Goal: Task Accomplishment & Management: Use online tool/utility

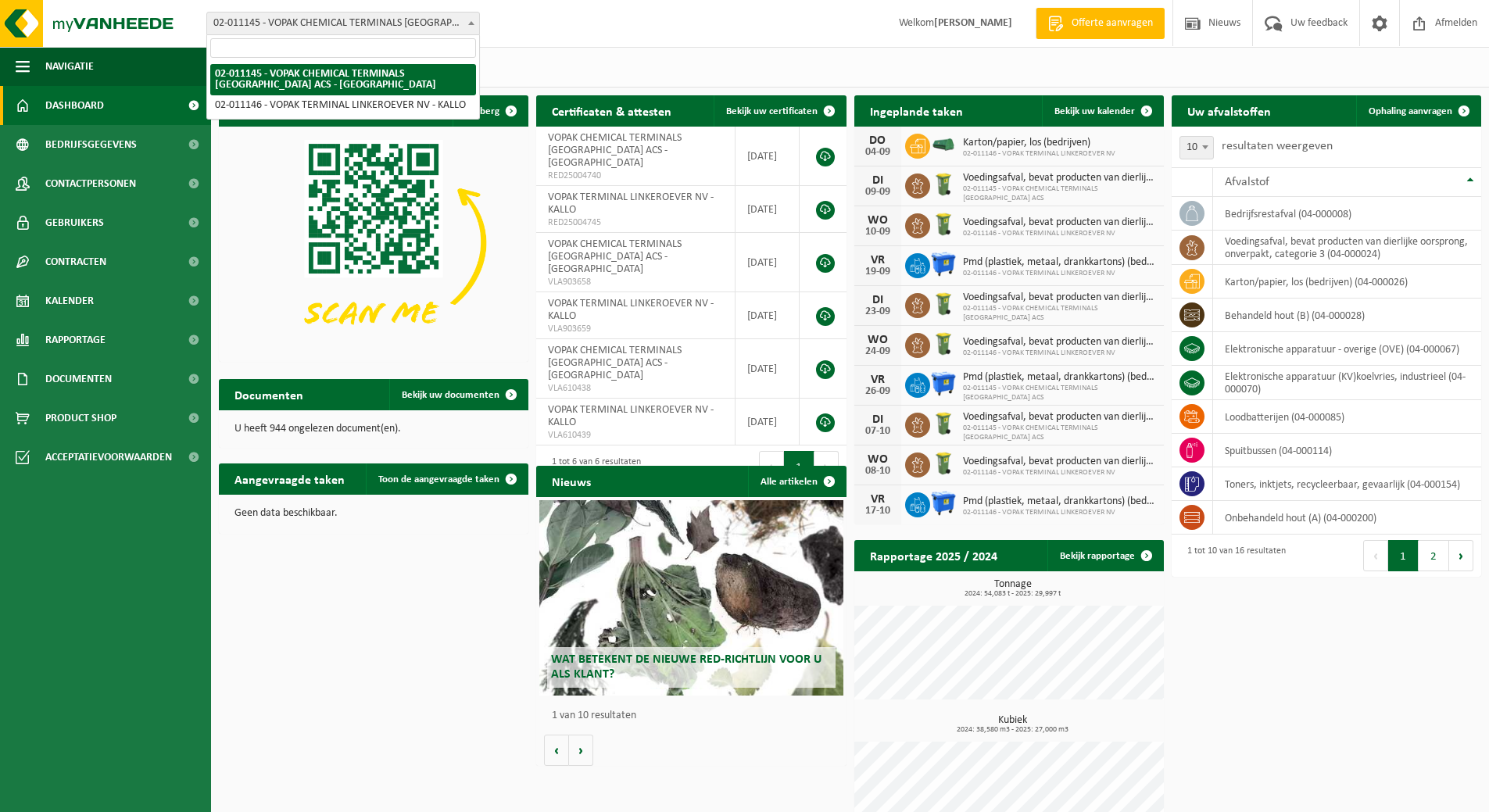
click at [417, 27] on span "02-011145 - VOPAK CHEMICAL TERMINALS [GEOGRAPHIC_DATA] ACS - [GEOGRAPHIC_DATA]" at bounding box center [343, 23] width 272 height 22
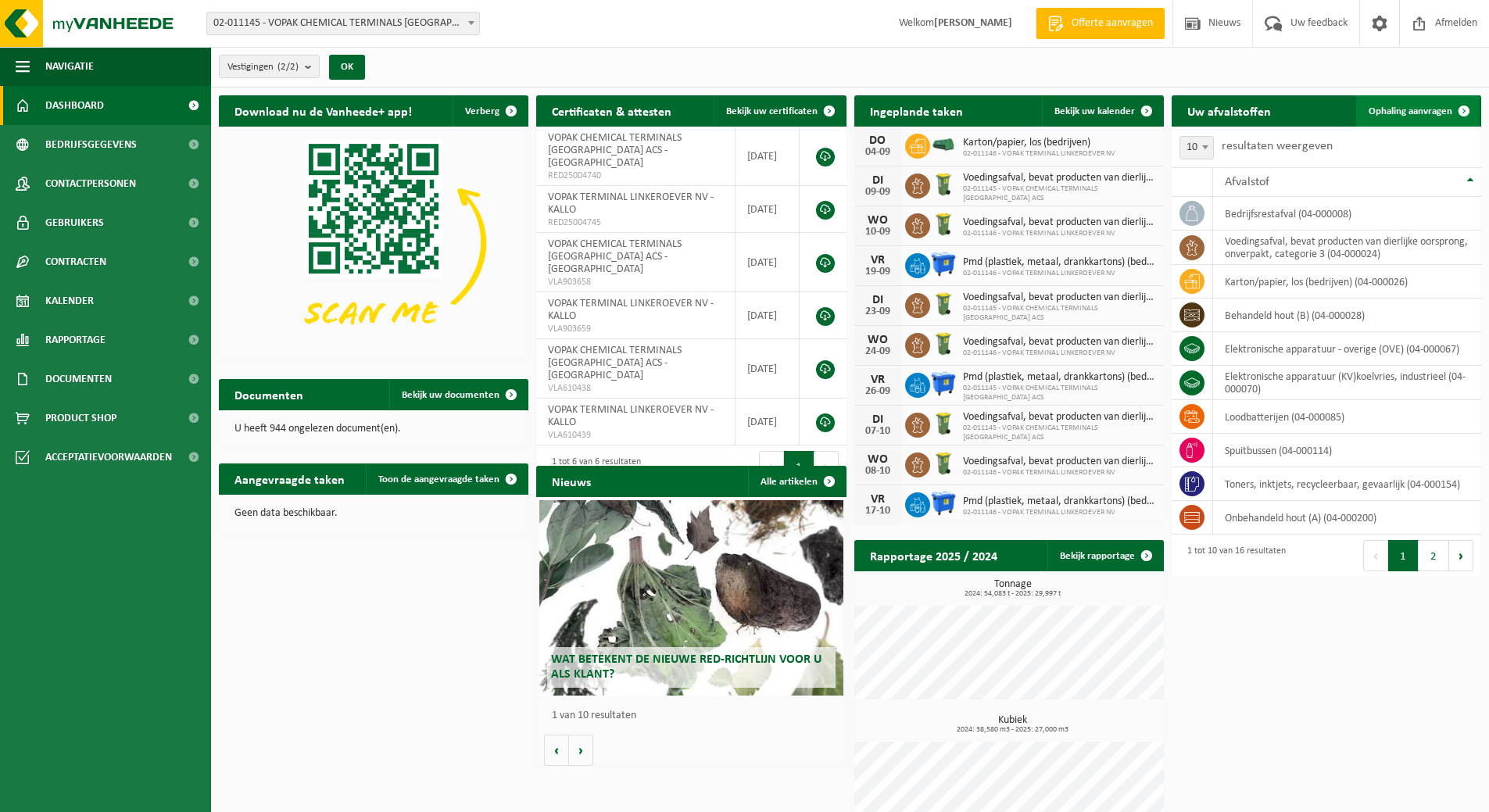
click at [1385, 108] on span "Ophaling aanvragen" at bounding box center [1411, 111] width 84 height 11
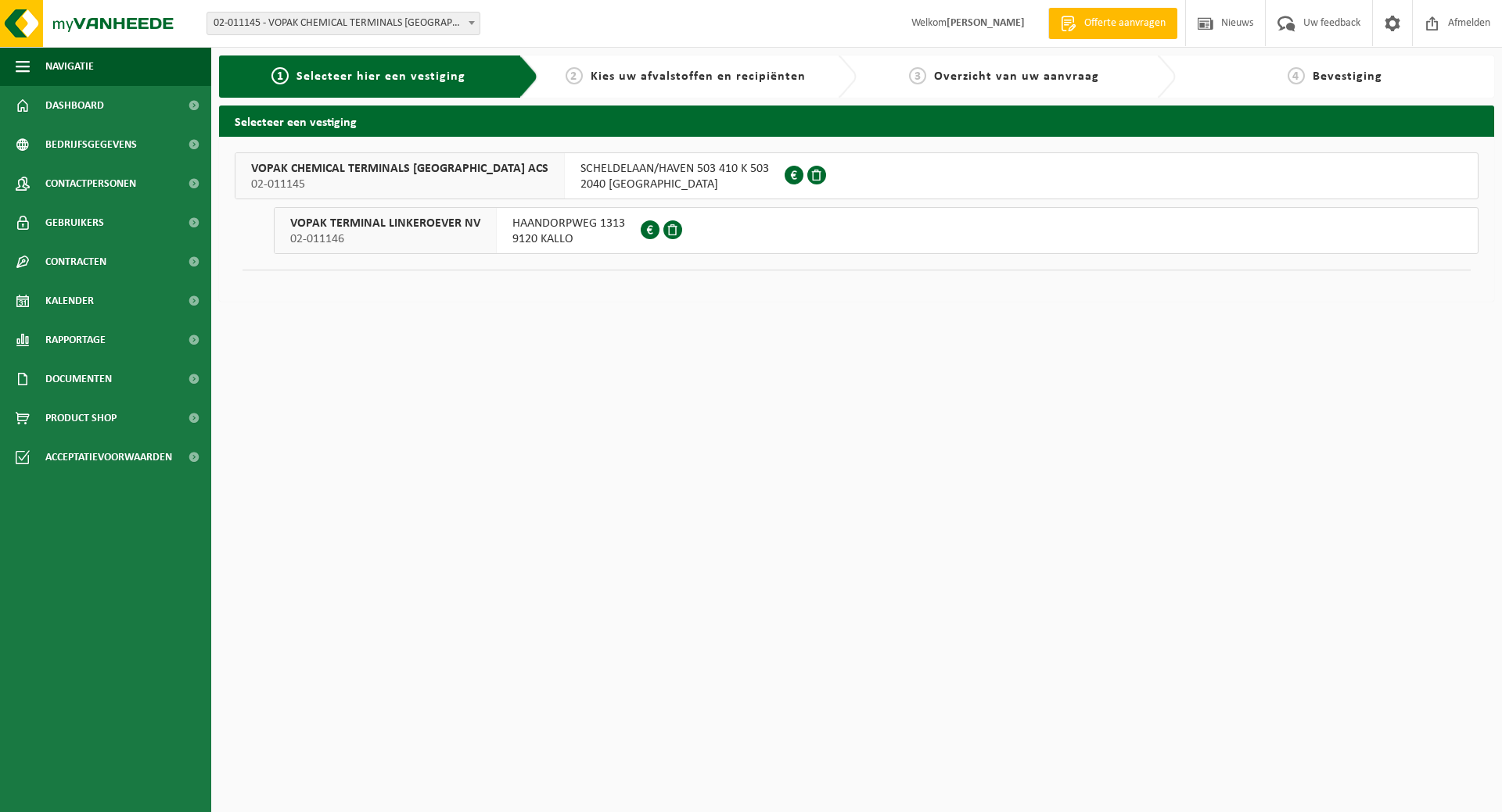
click at [580, 182] on span "2040 ANTWERPEN" at bounding box center [674, 184] width 188 height 15
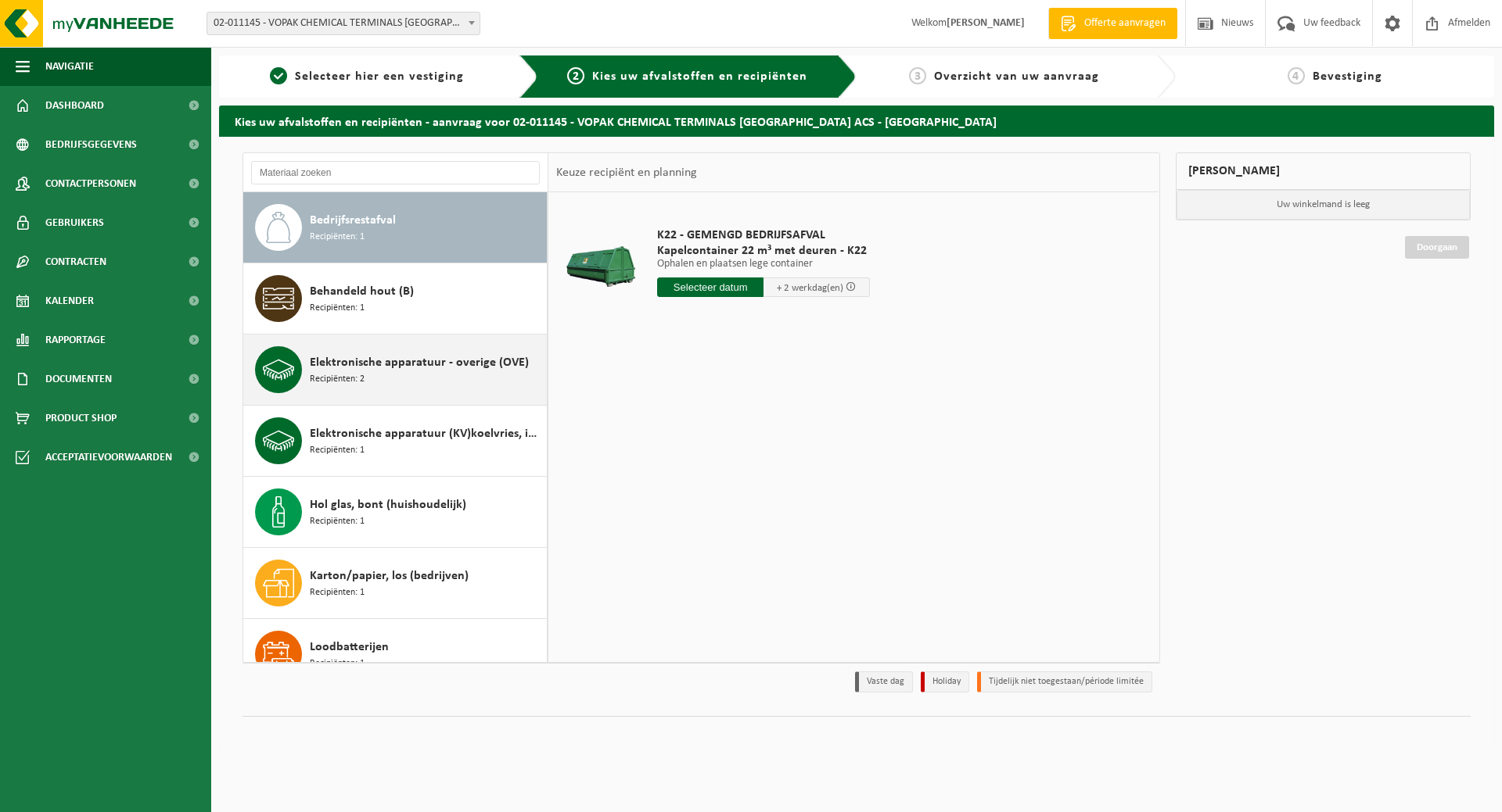
click at [403, 368] on span "Elektronische apparatuur - overige (OVE)" at bounding box center [419, 362] width 219 height 19
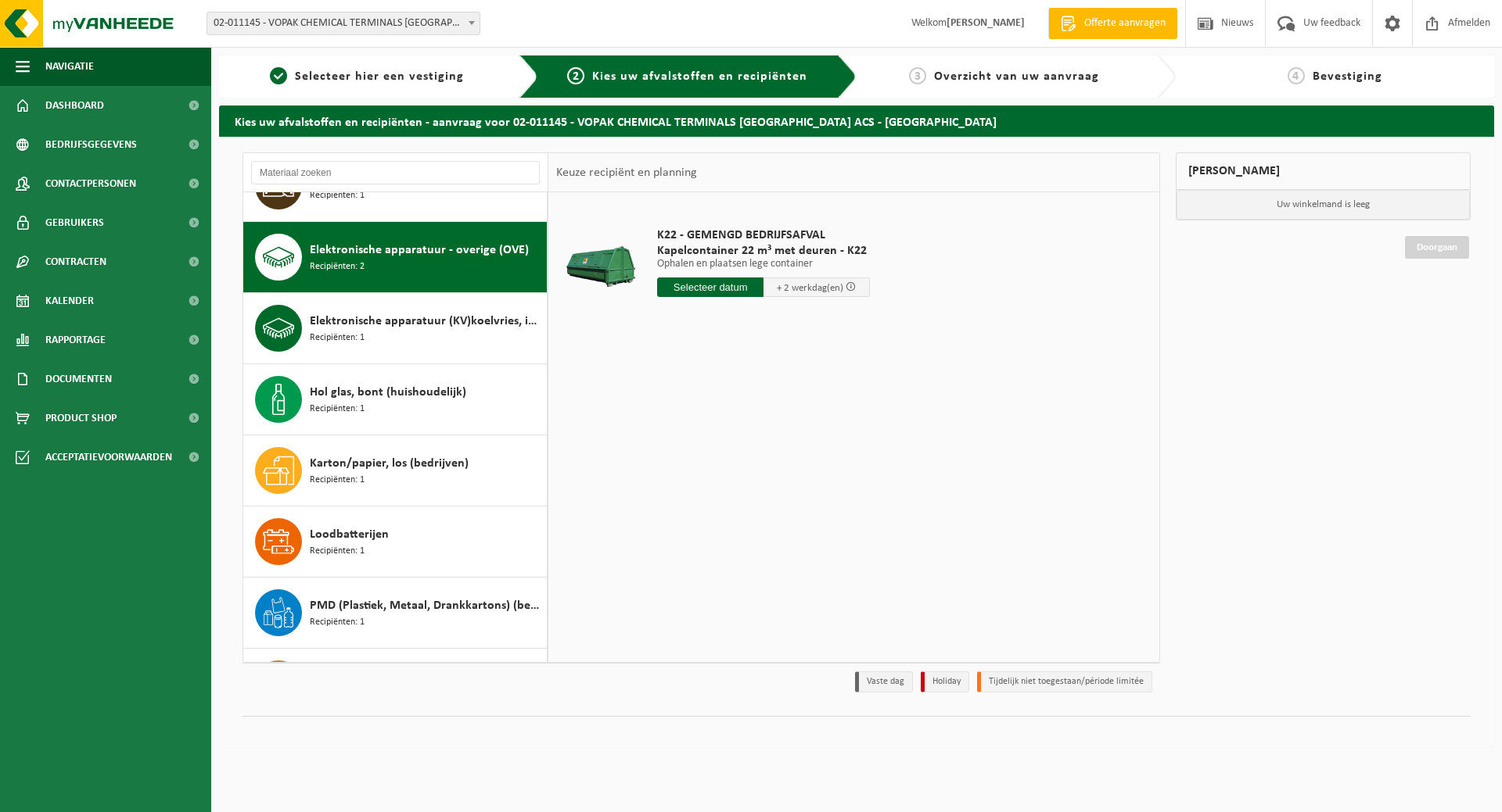
scroll to position [142, 0]
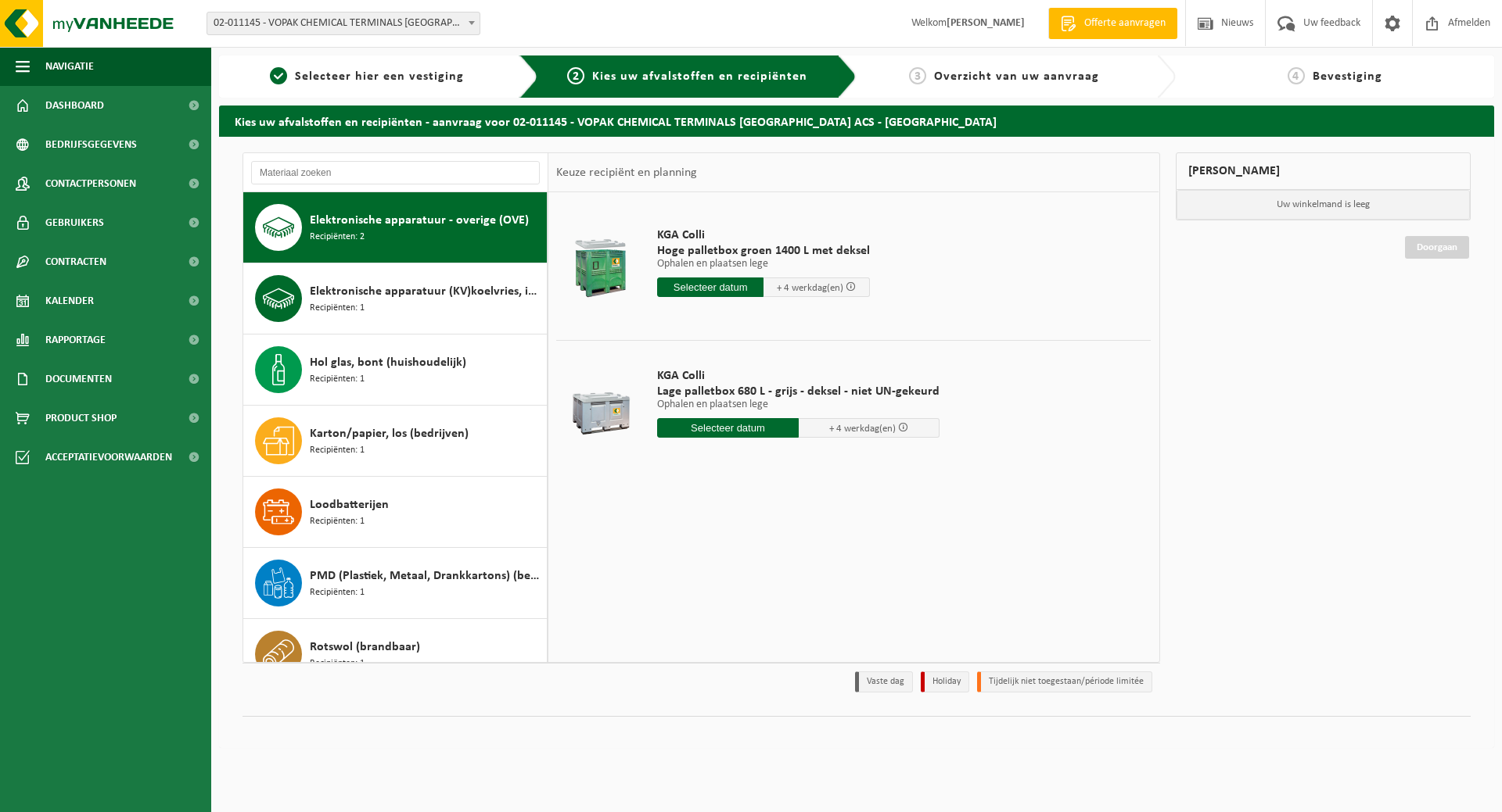
click at [708, 288] on input "text" at bounding box center [711, 287] width 107 height 19
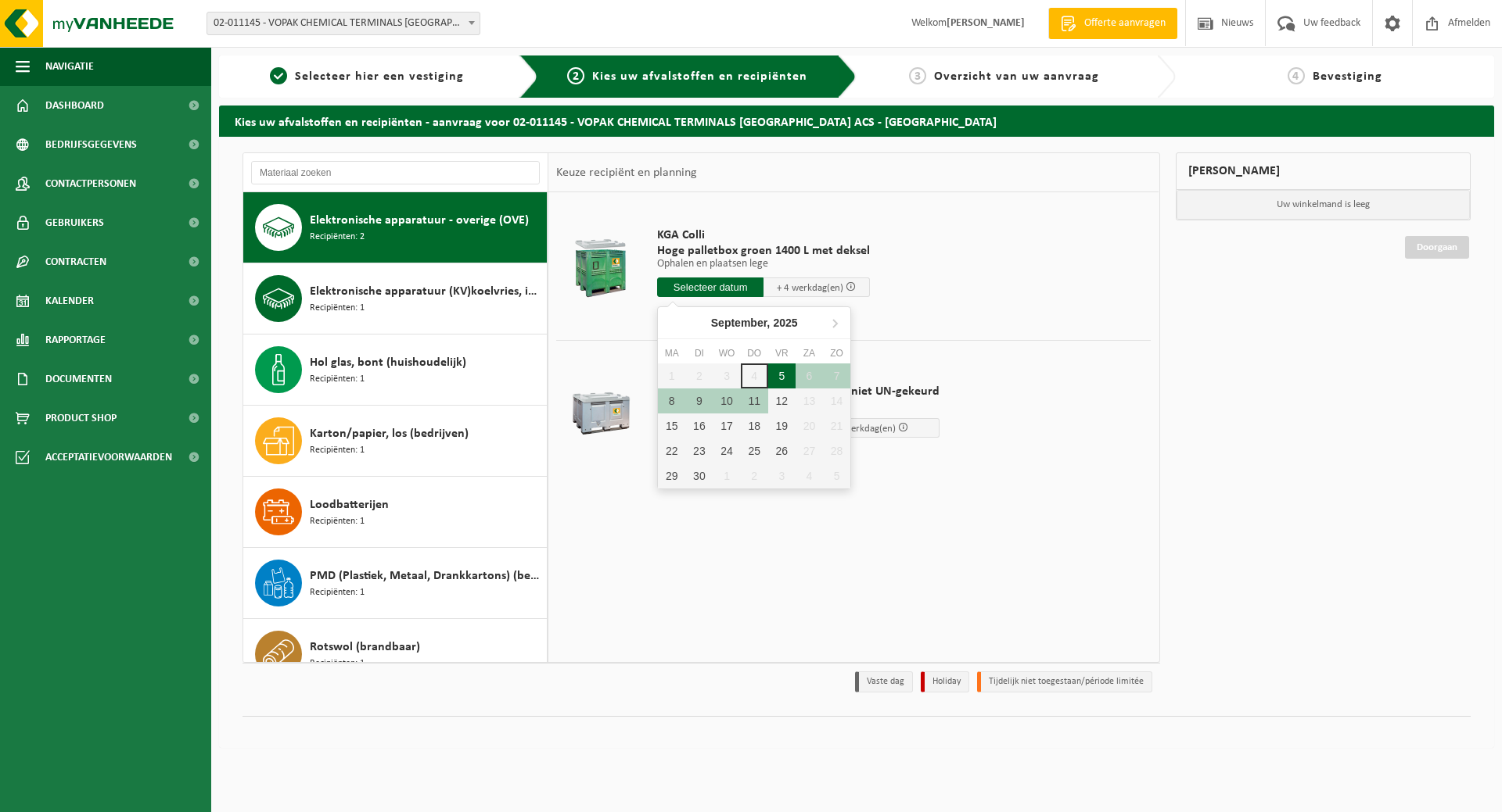
click at [780, 379] on div "5" at bounding box center [782, 376] width 27 height 25
type input "Van [DATE]"
type input "[DATE]"
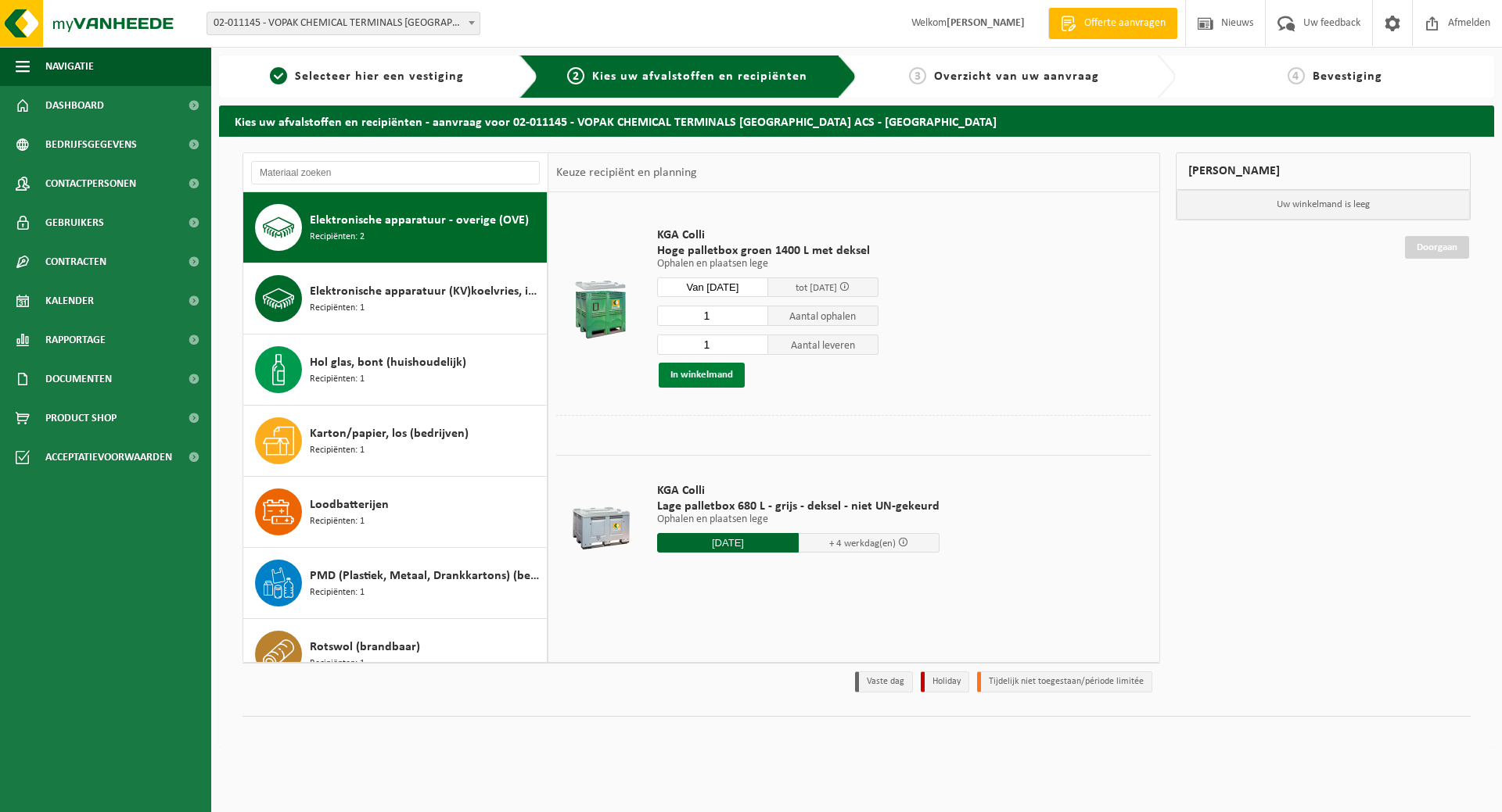
click at [700, 379] on button "In winkelmand" at bounding box center [702, 375] width 86 height 25
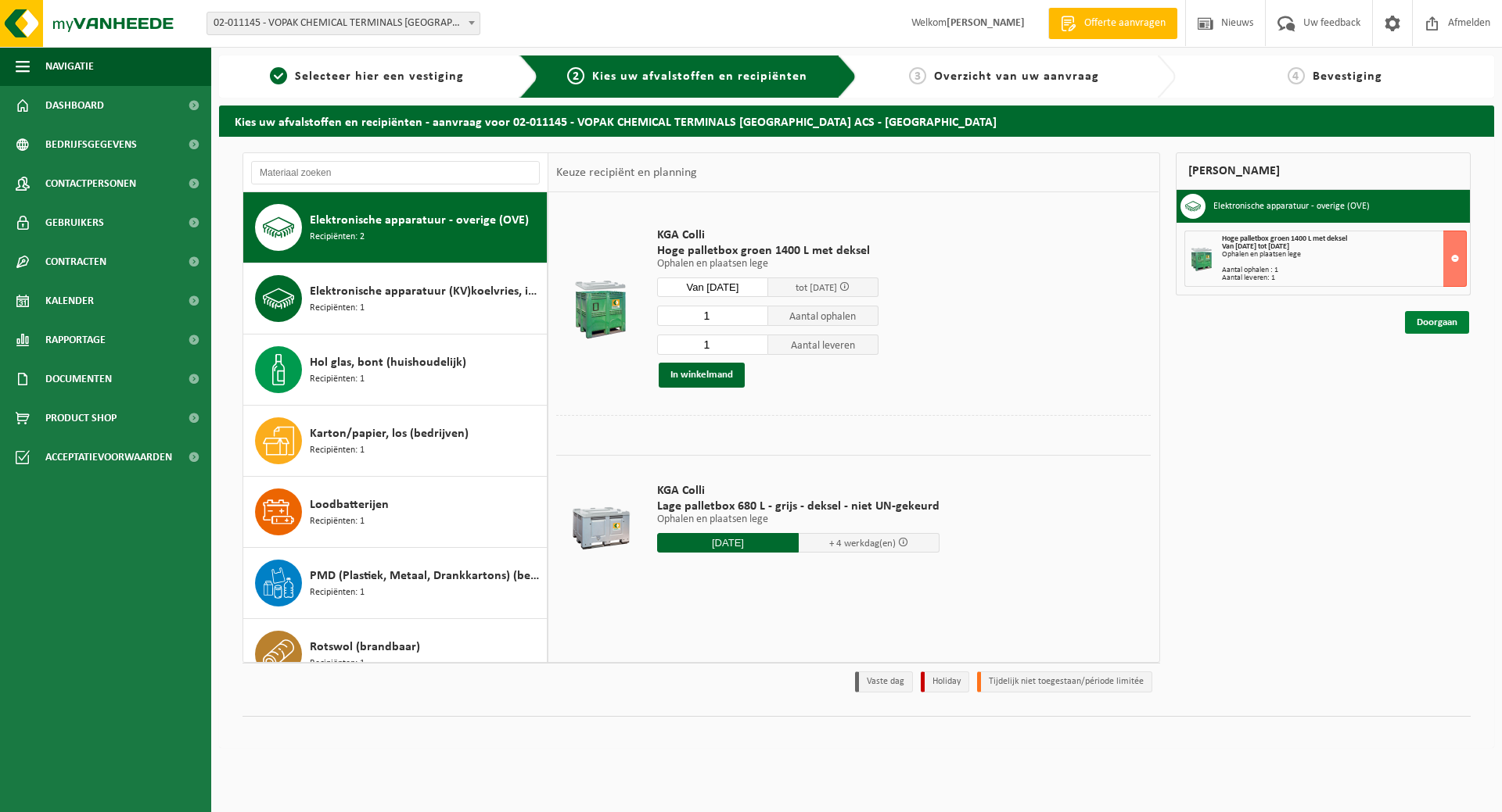
click at [1441, 324] on link "Doorgaan" at bounding box center [1437, 322] width 64 height 23
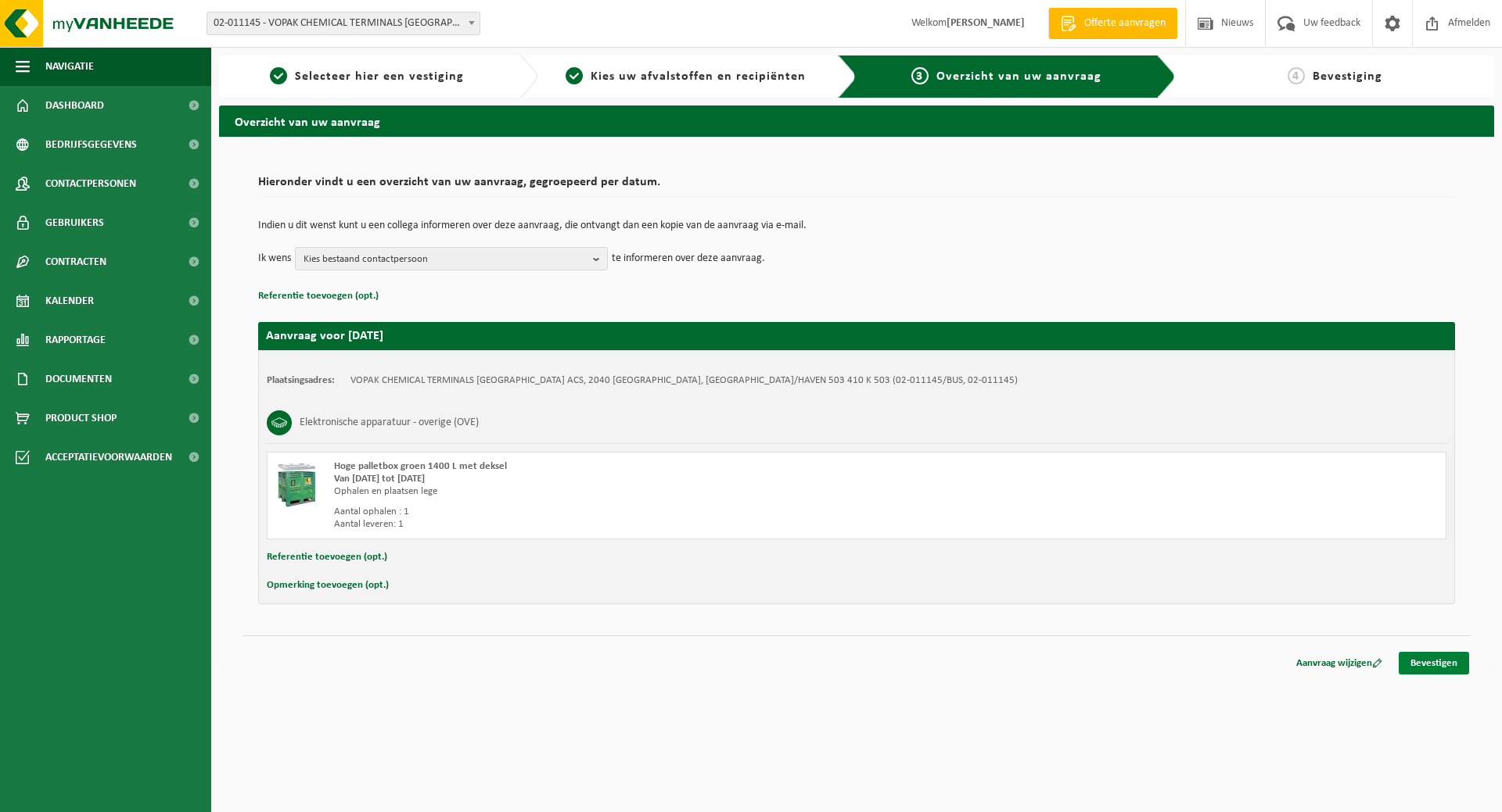
click at [1421, 663] on link "Bevestigen" at bounding box center [1433, 663] width 70 height 23
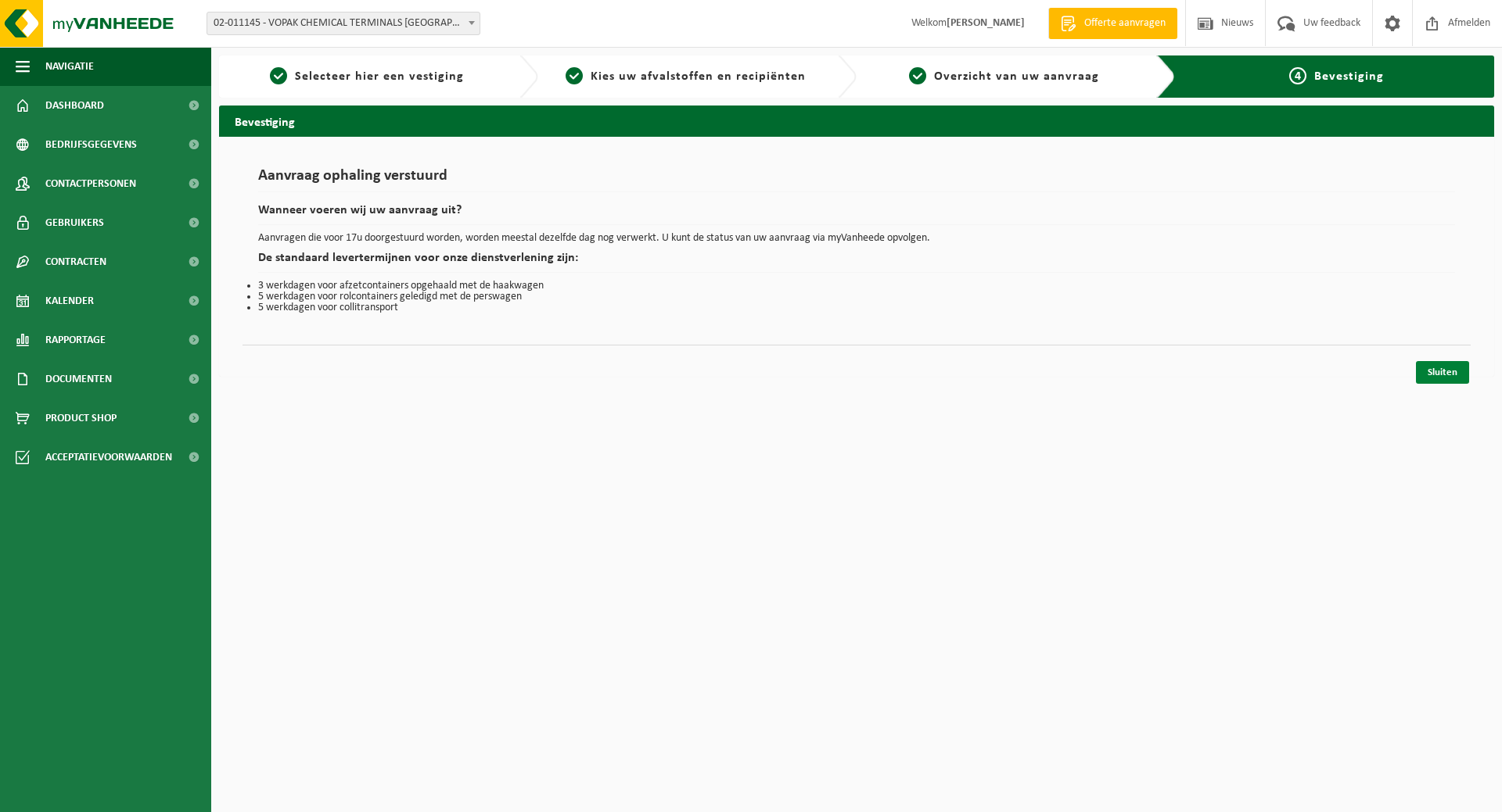
click at [1445, 364] on link "Sluiten" at bounding box center [1442, 372] width 53 height 23
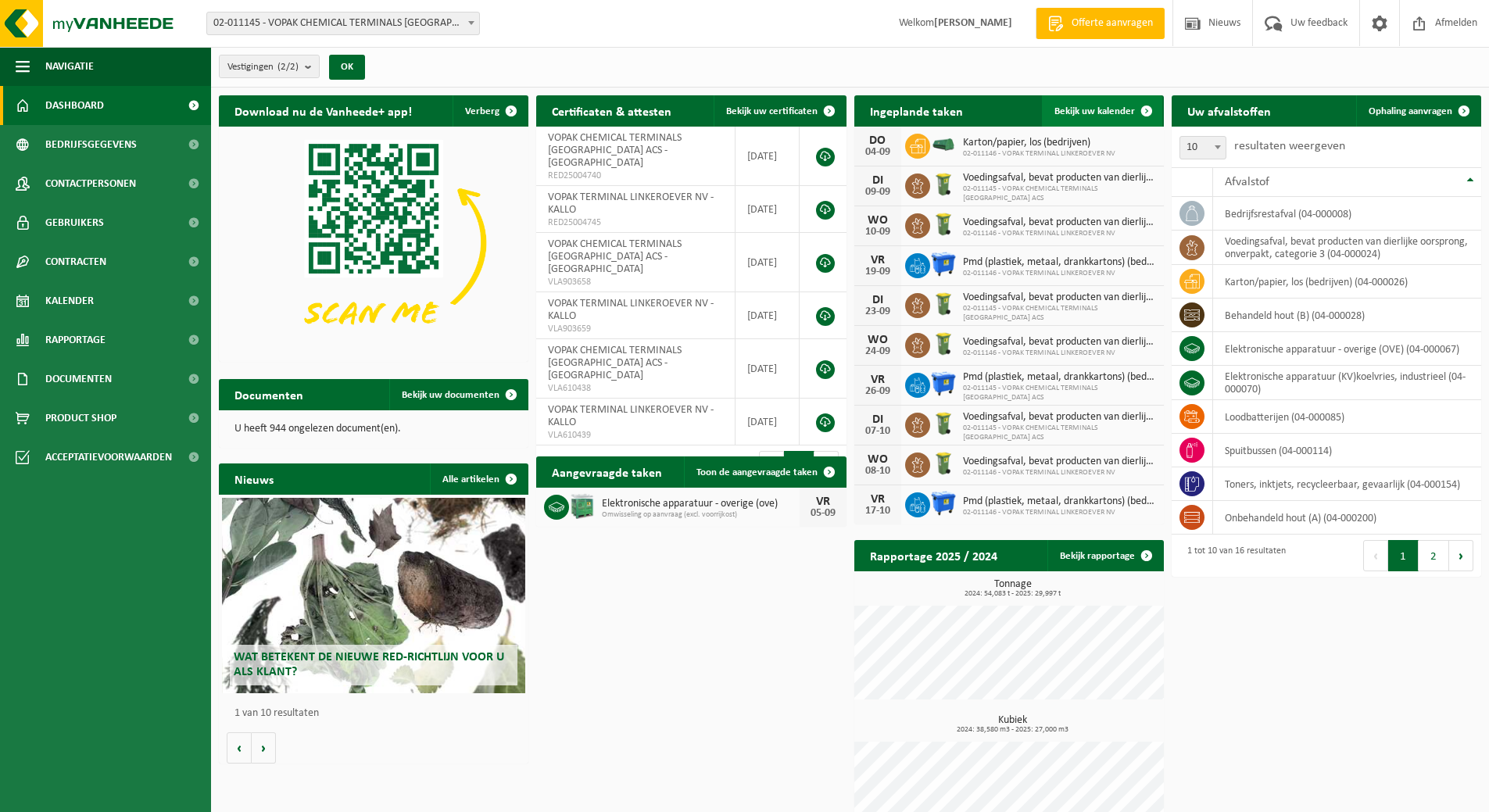
click at [1068, 111] on span "Bekijk uw kalender" at bounding box center [1095, 111] width 81 height 11
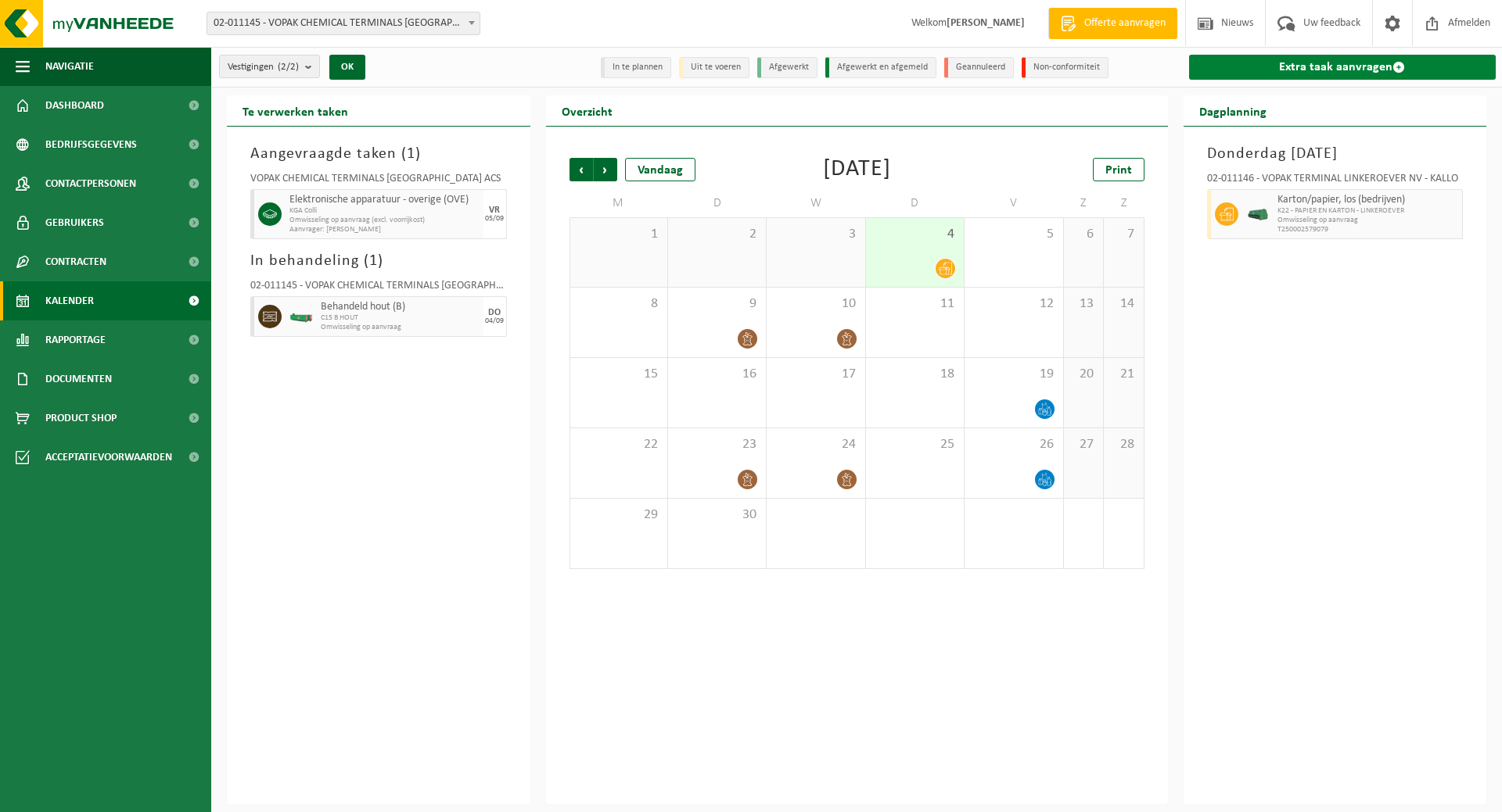
click at [1323, 65] on link "Extra taak aanvragen" at bounding box center [1343, 67] width 307 height 25
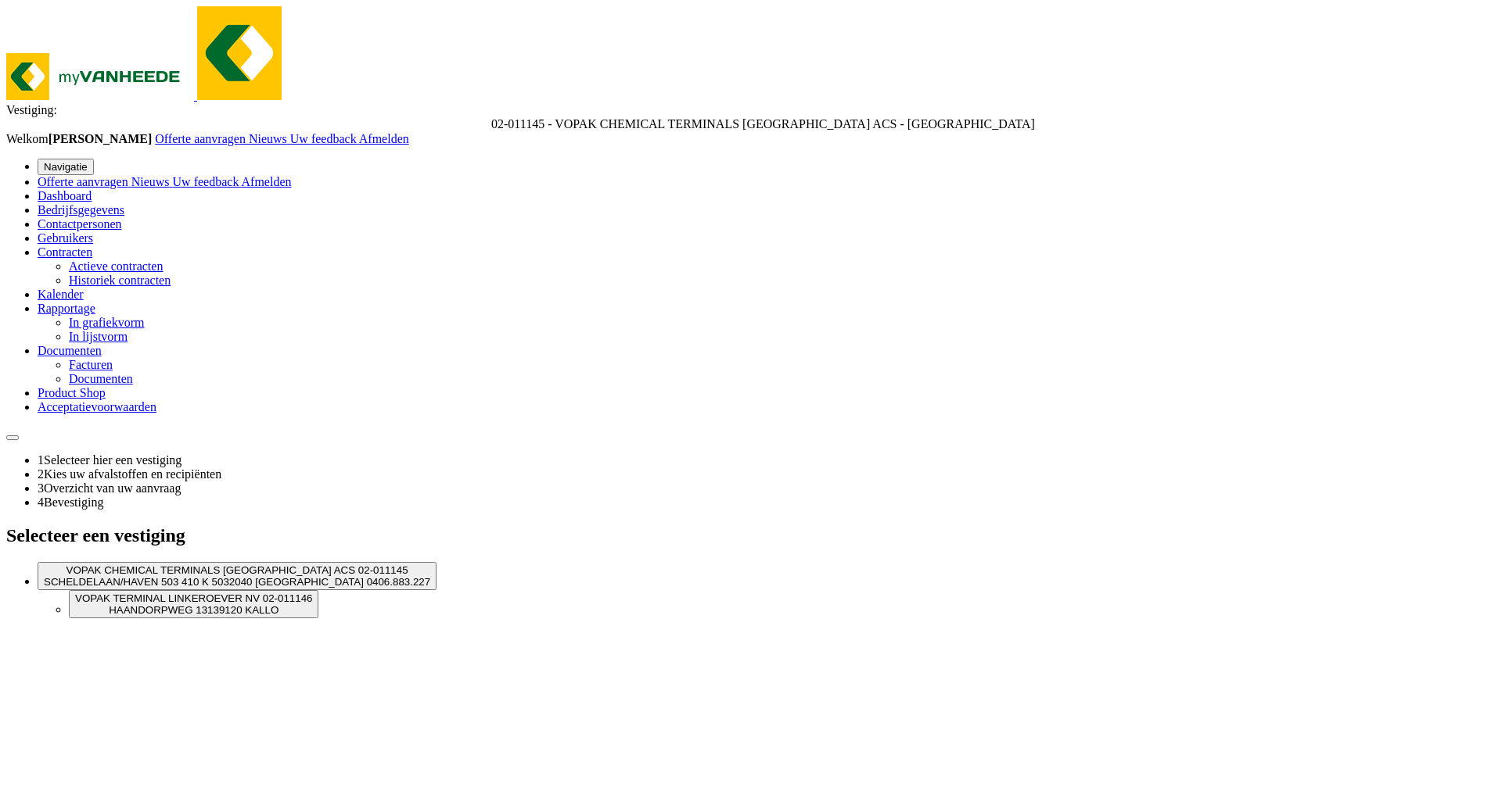
click at [408, 565] on span "02-011145" at bounding box center [383, 570] width 50 height 12
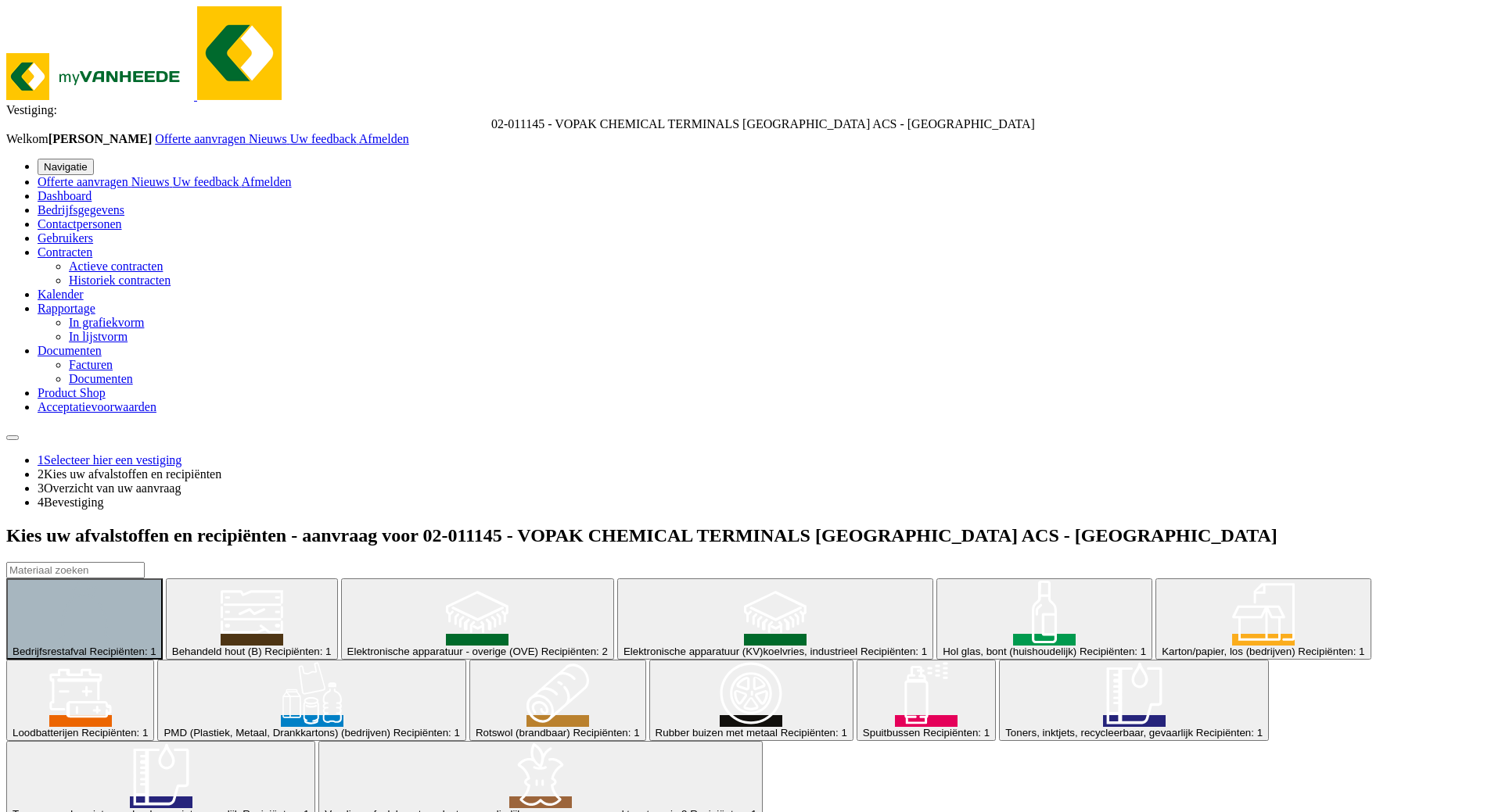
scroll to position [525, 0]
click at [656, 727] on div "Rubber buizen met metaal Recipiënten: 1" at bounding box center [751, 733] width 192 height 12
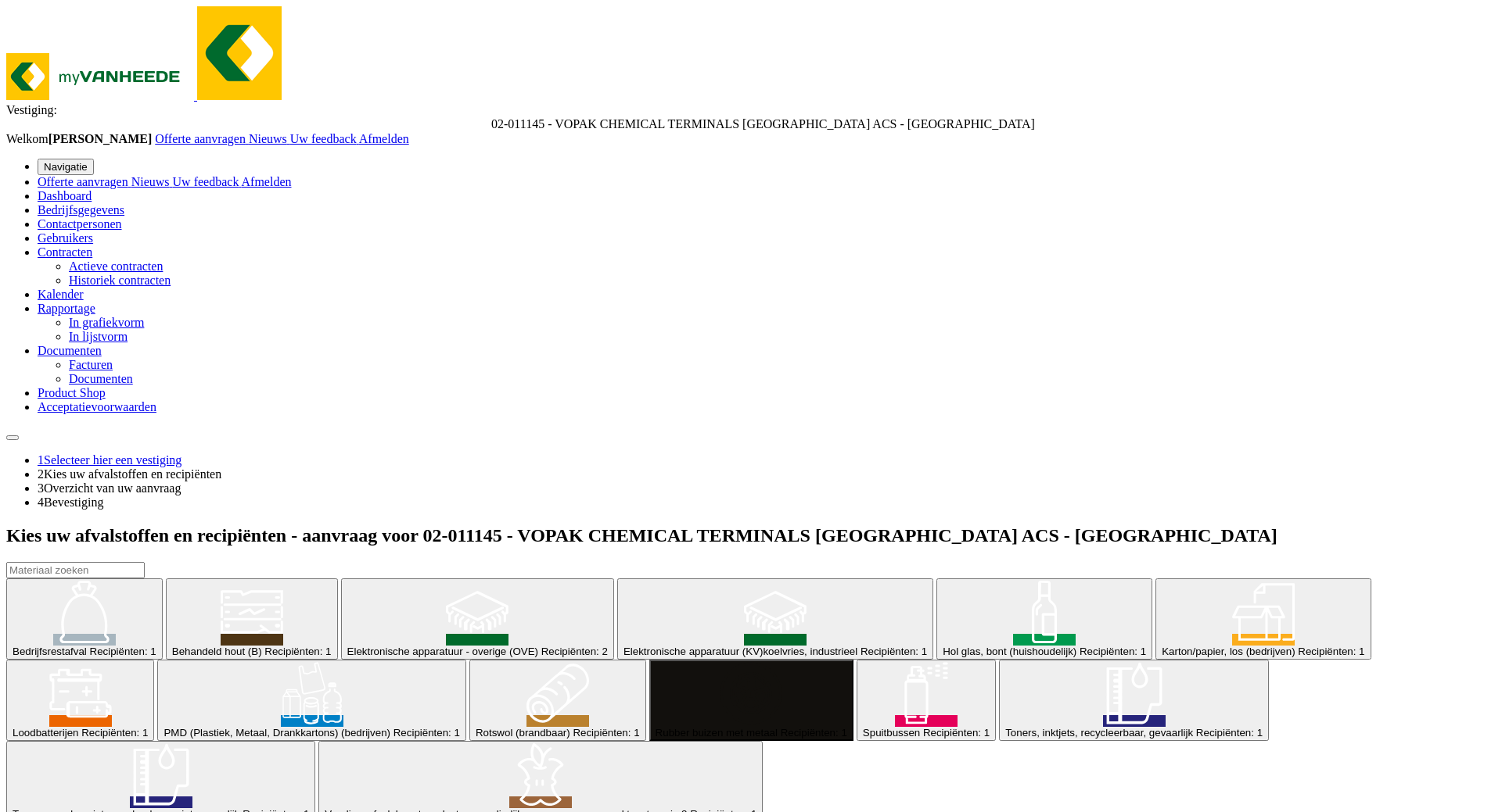
scroll to position [212, 0]
type input "Van 2025-09-05"
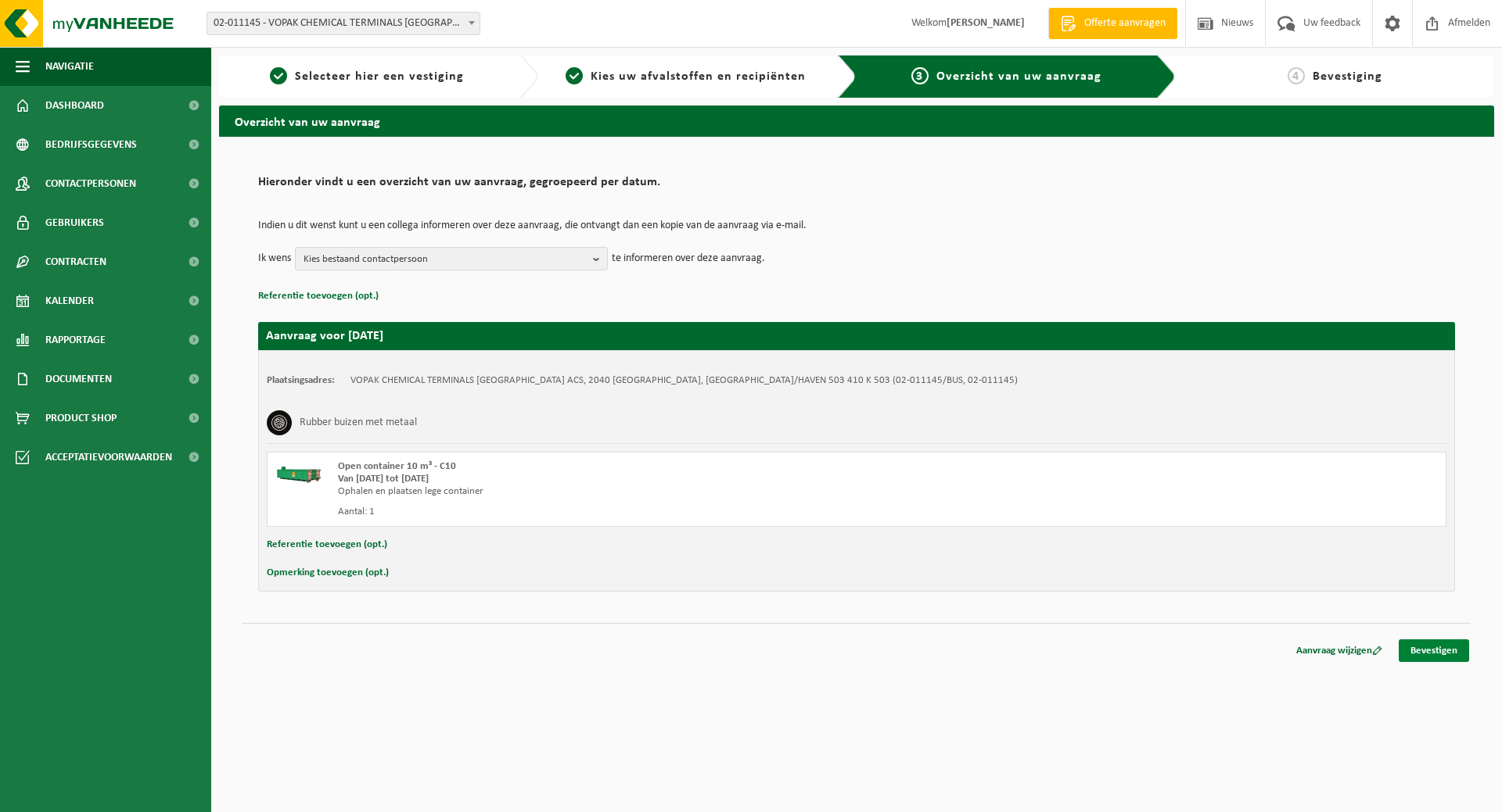
click at [1443, 650] on link "Bevestigen" at bounding box center [1433, 650] width 70 height 23
click at [1422, 652] on link "Bevestigen" at bounding box center [1433, 650] width 70 height 23
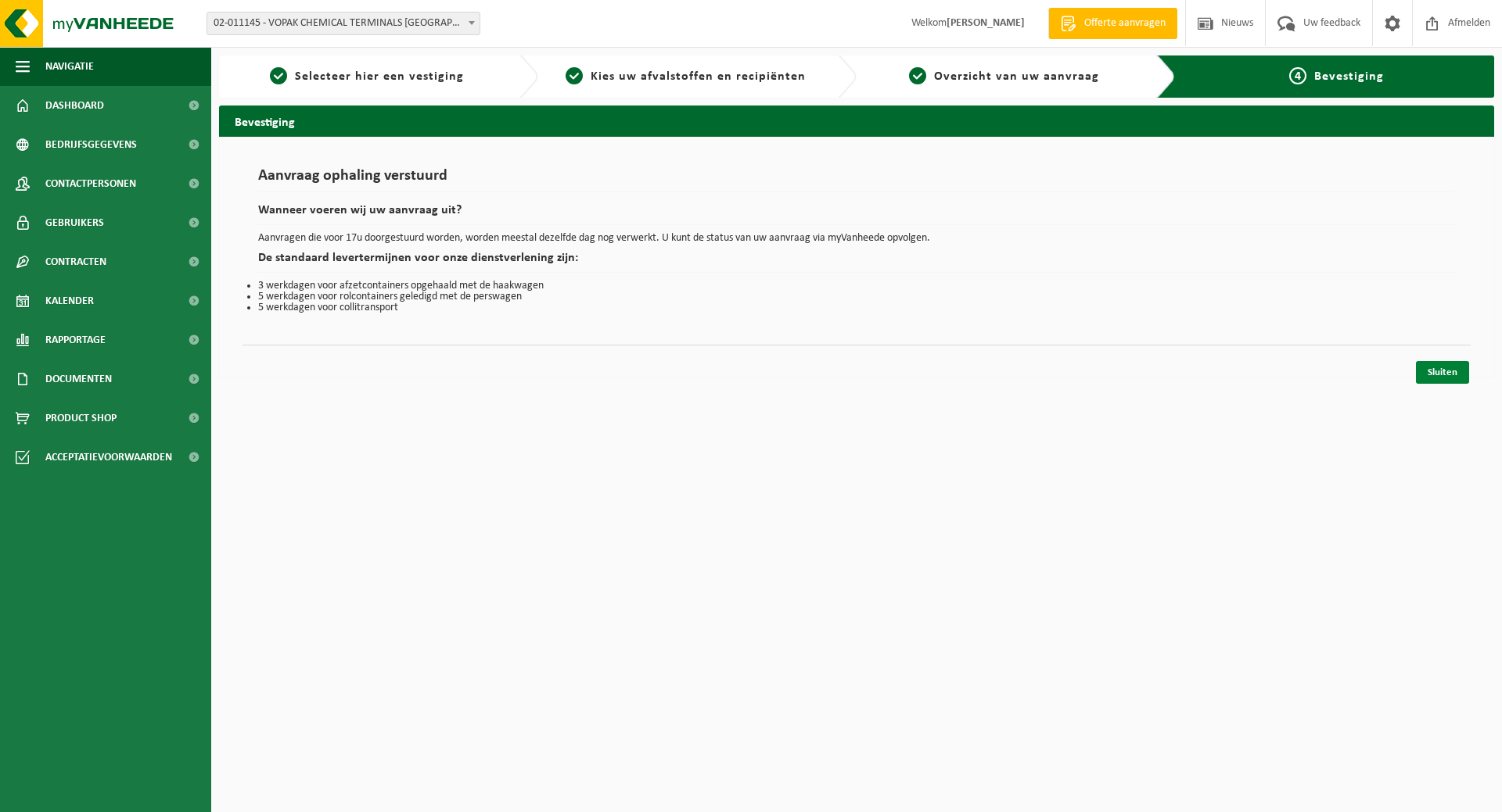
click at [1438, 370] on link "Sluiten" at bounding box center [1442, 372] width 53 height 23
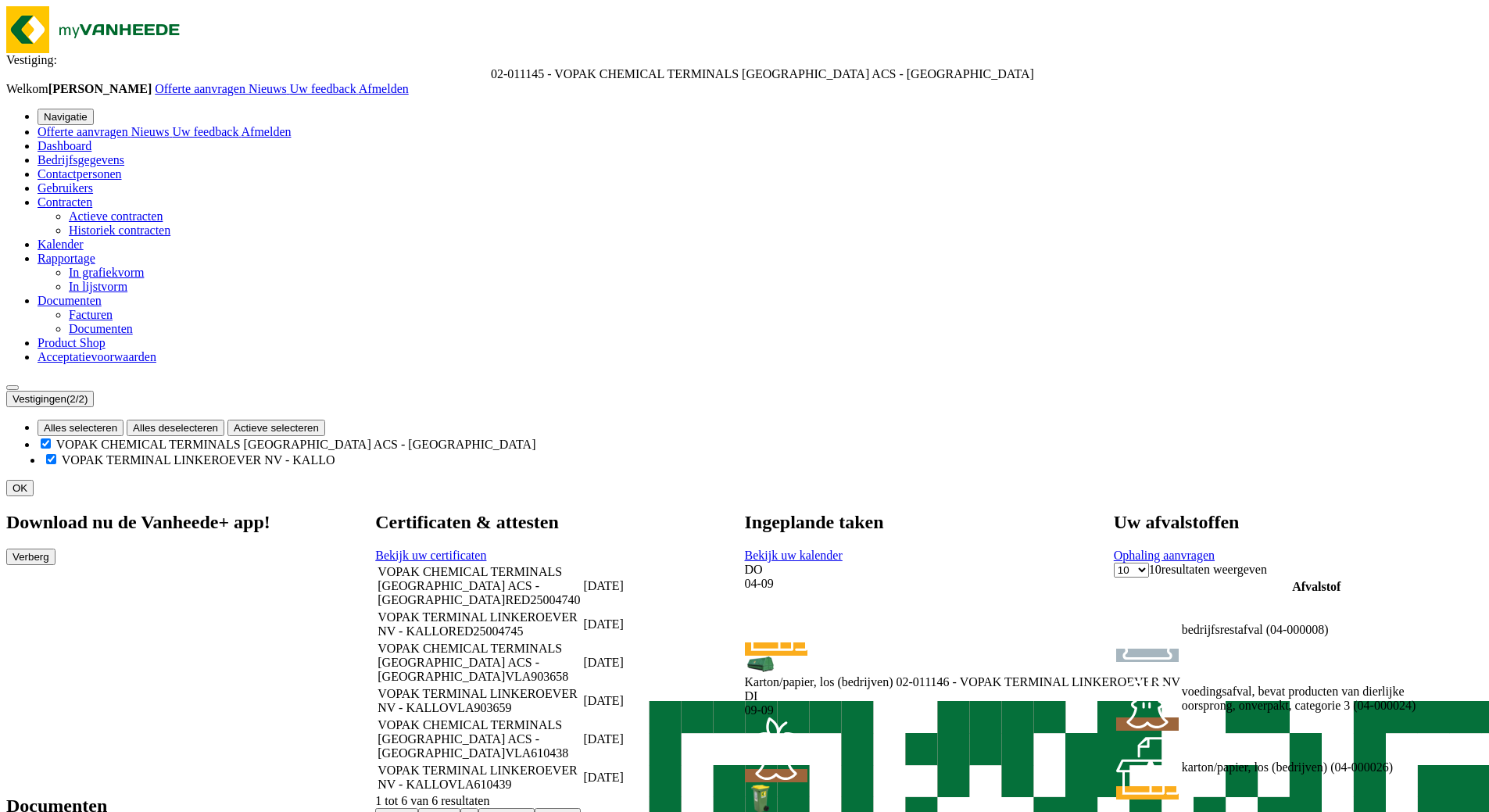
click at [843, 549] on span "Bekijk uw kalender" at bounding box center [793, 555] width 98 height 13
